Goal: Task Accomplishment & Management: Manage account settings

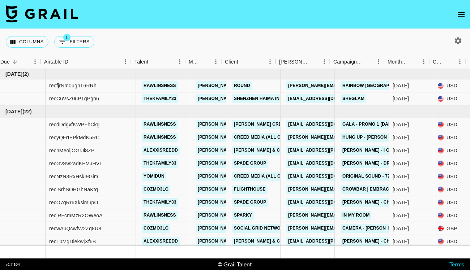
scroll to position [0, 20]
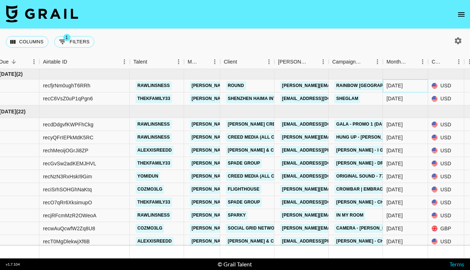
click at [420, 86] on div "[DATE]" at bounding box center [405, 85] width 45 height 13
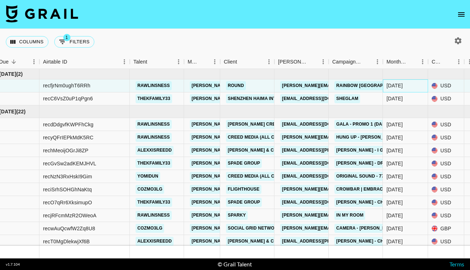
click at [420, 86] on div "[DATE]" at bounding box center [405, 85] width 45 height 13
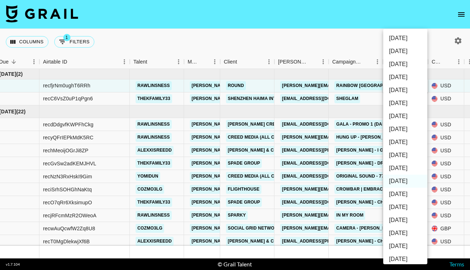
click at [396, 190] on li "[DATE]" at bounding box center [405, 194] width 44 height 13
type input "[DATE]"
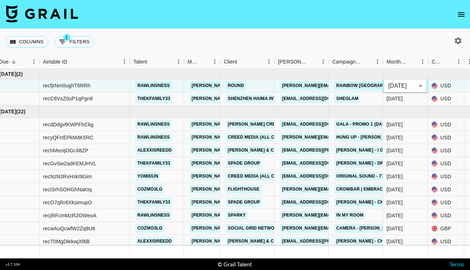
click at [369, 36] on div "Columns 1 Filters + Booking" at bounding box center [235, 42] width 470 height 26
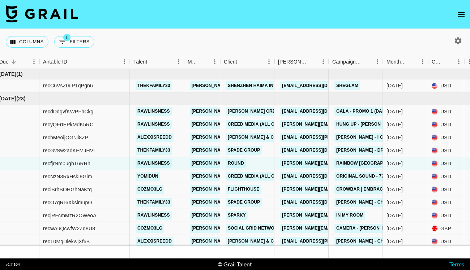
click at [459, 16] on icon "open drawer" at bounding box center [461, 14] width 9 height 9
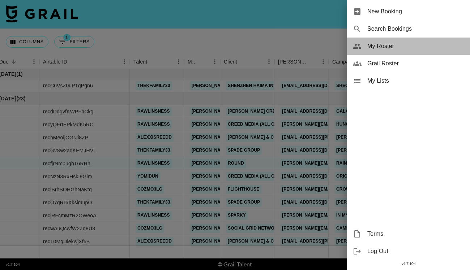
click at [397, 54] on div "My Roster" at bounding box center [408, 46] width 123 height 17
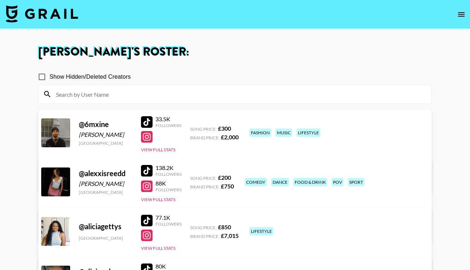
click at [276, 94] on input at bounding box center [239, 94] width 375 height 12
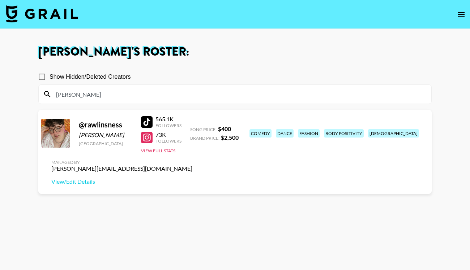
type input "raw"
drag, startPoint x: 276, startPoint y: 94, endPoint x: 145, endPoint y: 122, distance: 134.0
click at [145, 122] on div at bounding box center [147, 122] width 12 height 12
click at [74, 20] on img at bounding box center [42, 13] width 72 height 17
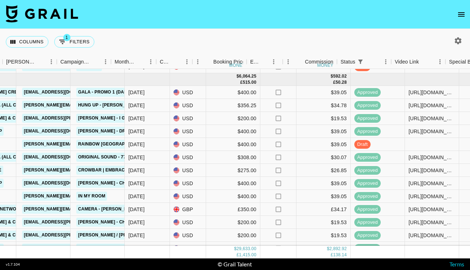
scroll to position [19, 313]
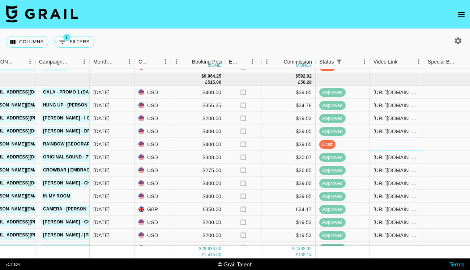
click at [406, 142] on div at bounding box center [397, 144] width 54 height 13
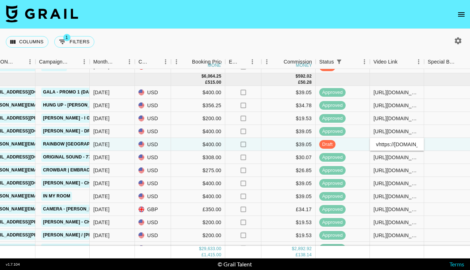
scroll to position [0, 286]
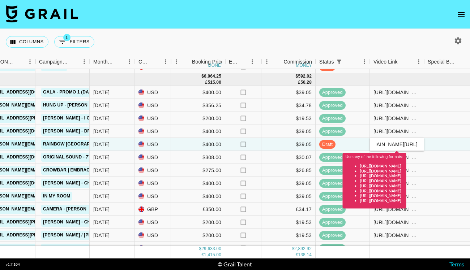
click at [374, 41] on div "Columns 1 Filters + Booking" at bounding box center [235, 42] width 470 height 26
click at [378, 146] on input "vhttps://[DOMAIN_NAME][URL]" at bounding box center [396, 145] width 53 height 6
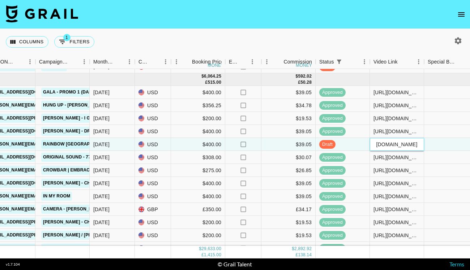
type input "[URL][DOMAIN_NAME]"
click at [361, 46] on div "Columns 1 Filters + Booking" at bounding box center [235, 42] width 470 height 26
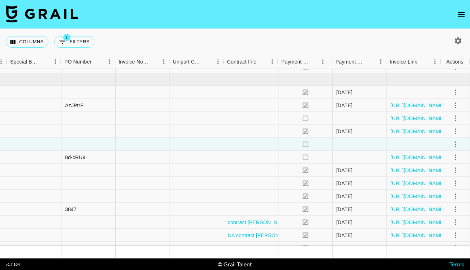
scroll to position [19, 730]
click at [454, 146] on icon "select merge strategy" at bounding box center [455, 144] width 9 height 9
click at [430, 212] on div "Approve" at bounding box center [439, 212] width 22 height 9
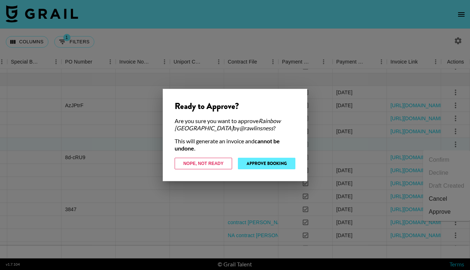
click at [278, 164] on button "Approve Booking" at bounding box center [266, 164] width 57 height 12
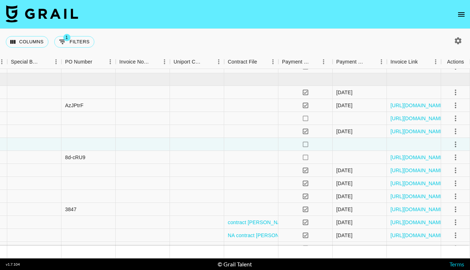
click at [255, 46] on div "Columns 1 Filters + Booking" at bounding box center [235, 42] width 470 height 26
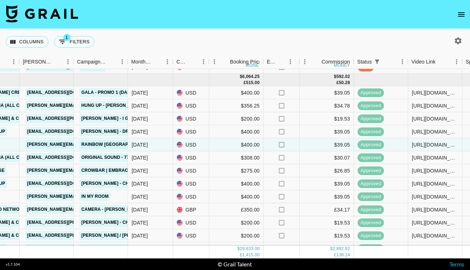
scroll to position [19, 276]
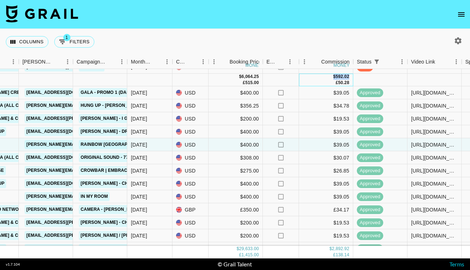
drag, startPoint x: 349, startPoint y: 76, endPoint x: 332, endPoint y: 76, distance: 17.3
click at [332, 76] on div "$ 592.02 £ 50.28" at bounding box center [326, 80] width 54 height 13
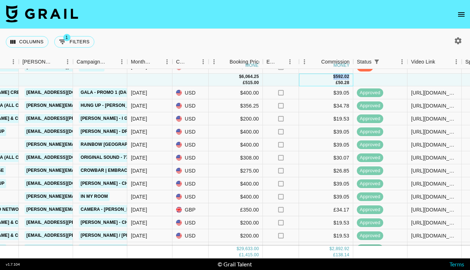
copy div "$ 592.02"
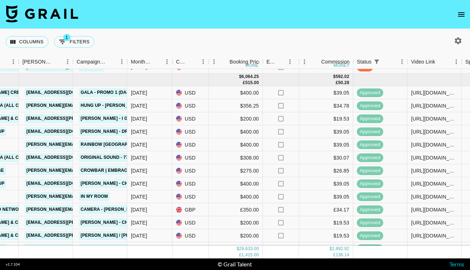
click at [279, 46] on div "Columns 1 Filters + Booking" at bounding box center [235, 42] width 470 height 26
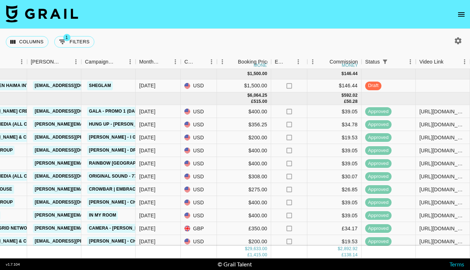
scroll to position [0, 267]
